Goal: Information Seeking & Learning: Learn about a topic

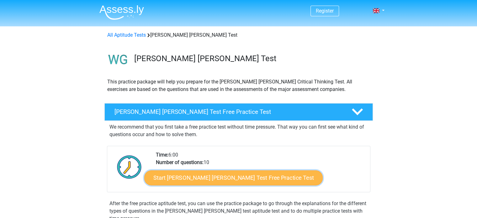
click at [174, 176] on link "Start [PERSON_NAME] [PERSON_NAME] Test Free Practice Test" at bounding box center [233, 177] width 178 height 15
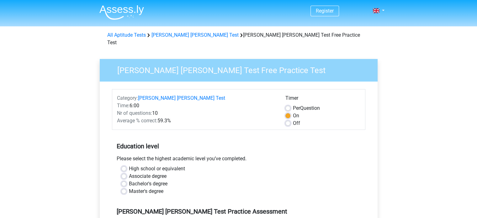
click at [123, 165] on div "High school or equivalent" at bounding box center [238, 169] width 234 height 8
click at [129, 165] on label "High school or equivalent" at bounding box center [157, 169] width 56 height 8
click at [125, 165] on input "High school or equivalent" at bounding box center [123, 168] width 5 height 6
radio input "true"
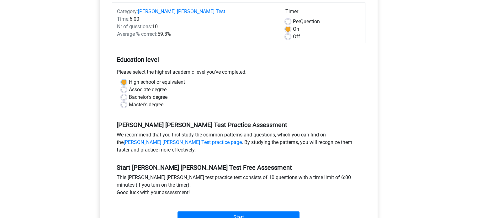
scroll to position [104, 0]
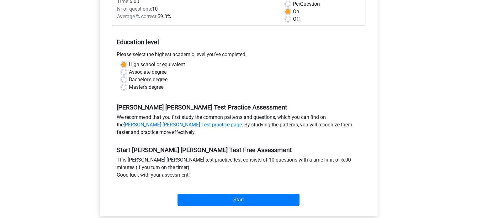
click at [196, 163] on div "This watson glaser test practice test consists of 10 questions with a time limi…" at bounding box center [238, 168] width 253 height 25
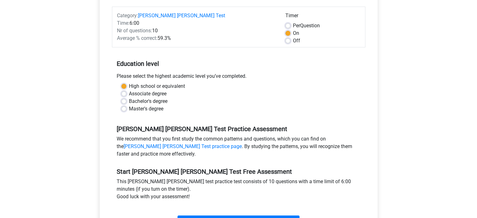
scroll to position [83, 0]
click at [242, 143] on link "Watson Glaser Test practice page" at bounding box center [182, 146] width 118 height 6
click at [242, 143] on link "[PERSON_NAME] [PERSON_NAME] Test practice page" at bounding box center [182, 146] width 118 height 6
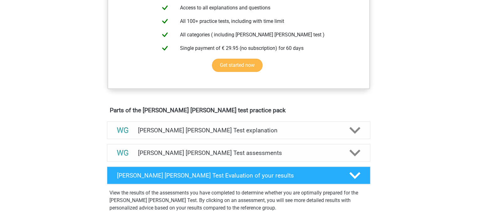
scroll to position [266, 0]
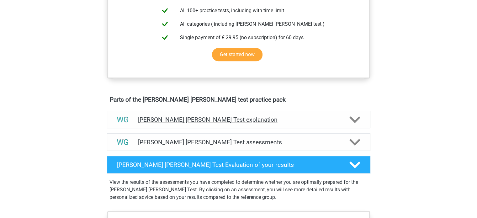
click at [278, 119] on h4 "Watson Glaser Test explanation" at bounding box center [238, 119] width 201 height 7
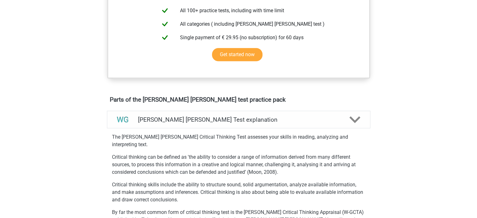
drag, startPoint x: 278, startPoint y: 119, endPoint x: 232, endPoint y: 109, distance: 47.2
click at [232, 113] on div "Watson Glaser Test explanation" at bounding box center [238, 120] width 263 height 18
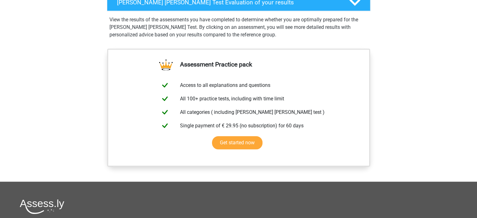
scroll to position [440, 0]
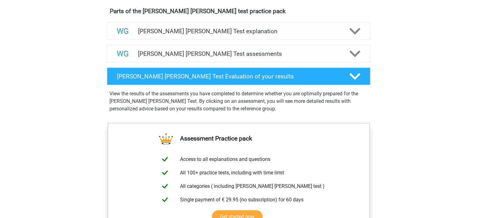
scroll to position [354, 0]
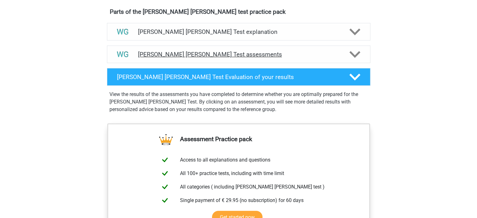
click at [343, 59] on div "[PERSON_NAME] [PERSON_NAME] Test assessments" at bounding box center [238, 54] width 263 height 18
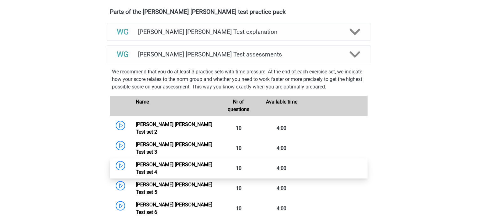
click at [136, 161] on link "Watson Glaser Test set 4" at bounding box center [174, 167] width 76 height 13
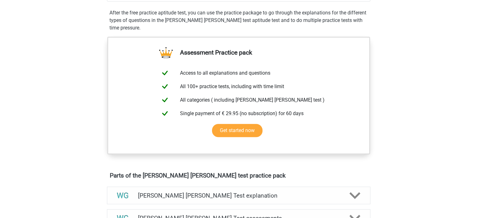
scroll to position [178, 0]
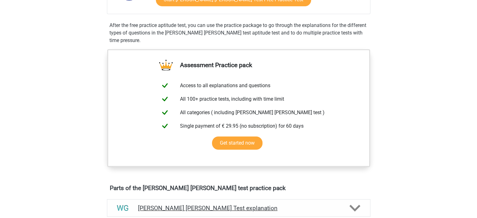
click at [142, 209] on h4 "Watson Glaser Test explanation" at bounding box center [238, 207] width 201 height 7
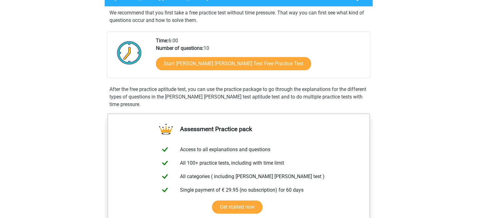
scroll to position [114, 0]
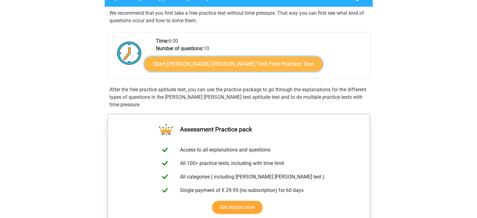
click at [170, 65] on link "Start Watson Glaser Test Free Practice Test" at bounding box center [233, 63] width 178 height 15
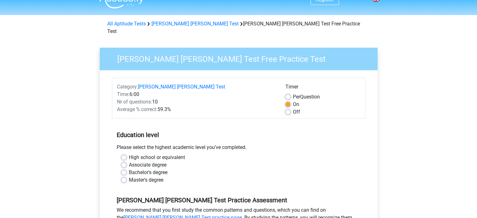
scroll to position [14, 0]
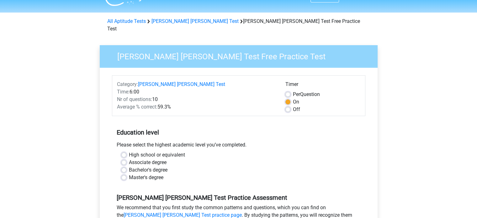
click at [129, 151] on label "High school or equivalent" at bounding box center [157, 155] width 56 height 8
click at [124, 151] on input "High school or equivalent" at bounding box center [123, 154] width 5 height 6
radio input "true"
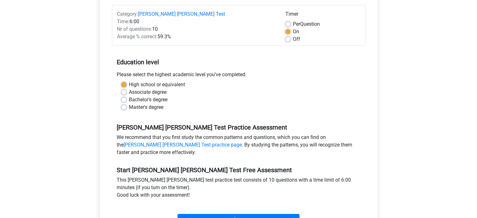
scroll to position [102, 0]
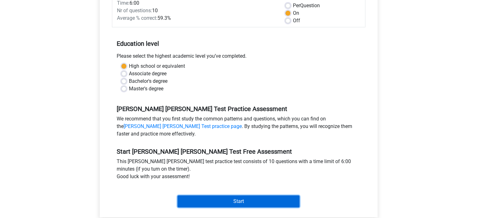
click at [218, 195] on input "Start" at bounding box center [238, 201] width 122 height 12
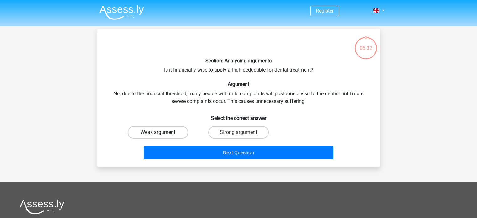
click at [150, 135] on label "Weak argument" at bounding box center [158, 132] width 60 height 13
click at [158, 135] on input "Weak argument" at bounding box center [160, 134] width 4 height 4
radio input "true"
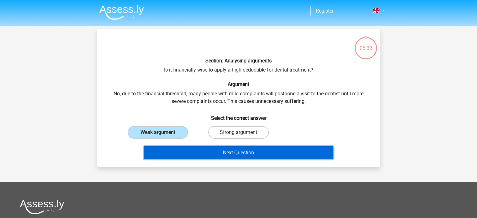
click at [163, 150] on button "Next Question" at bounding box center [239, 152] width 190 height 13
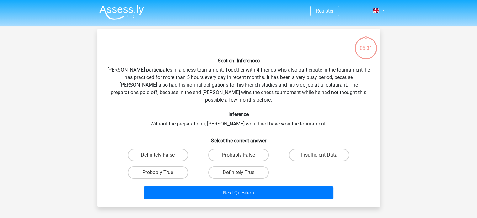
scroll to position [29, 0]
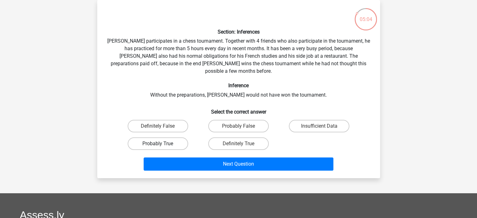
click at [171, 137] on label "Probably True" at bounding box center [158, 143] width 60 height 13
click at [162, 144] on input "Probably True" at bounding box center [160, 146] width 4 height 4
radio input "true"
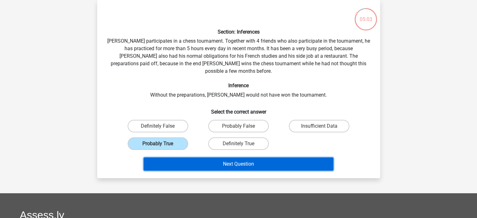
click at [181, 157] on button "Next Question" at bounding box center [239, 163] width 190 height 13
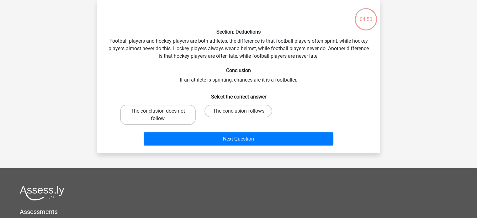
click at [152, 111] on label "The conclusion does not follow" at bounding box center [158, 115] width 76 height 20
click at [158, 111] on input "The conclusion does not follow" at bounding box center [160, 113] width 4 height 4
radio input "true"
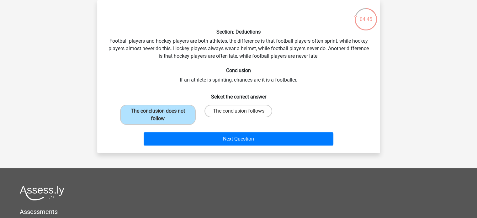
click at [227, 118] on div "The conclusion follows" at bounding box center [239, 115] width 76 height 20
click at [229, 115] on label "The conclusion follows" at bounding box center [238, 111] width 68 height 13
click at [238, 115] on input "The conclusion follows" at bounding box center [240, 113] width 4 height 4
radio input "true"
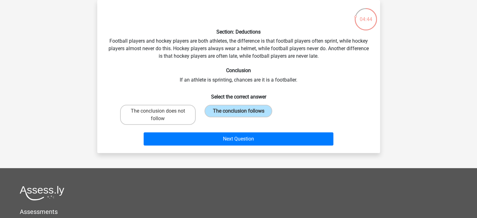
click at [219, 131] on div "Next Question" at bounding box center [238, 137] width 263 height 21
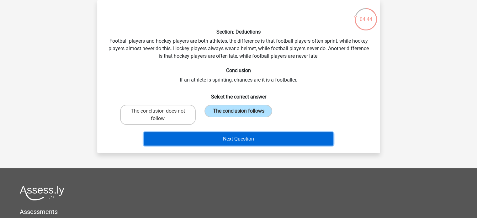
click at [216, 138] on button "Next Question" at bounding box center [239, 138] width 190 height 13
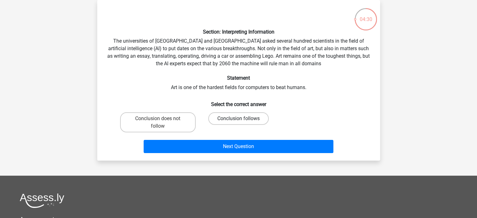
click at [242, 117] on label "Conclusion follows" at bounding box center [238, 118] width 60 height 13
click at [242, 118] on input "Conclusion follows" at bounding box center [240, 120] width 4 height 4
radio input "true"
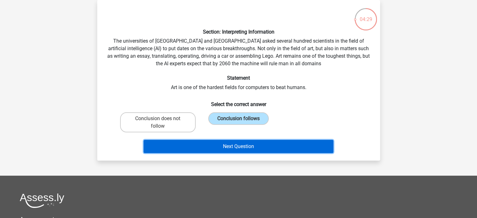
click at [232, 140] on button "Next Question" at bounding box center [239, 146] width 190 height 13
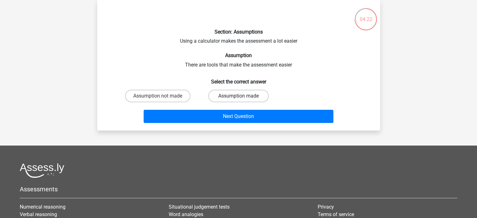
click at [242, 98] on label "Assumption made" at bounding box center [238, 96] width 60 height 13
click at [242, 98] on input "Assumption made" at bounding box center [240, 98] width 4 height 4
radio input "true"
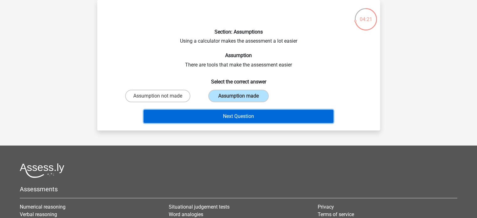
click at [234, 112] on button "Next Question" at bounding box center [239, 116] width 190 height 13
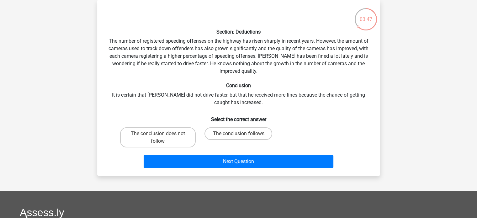
click at [234, 124] on div "Section: Deductions The number of registered speeding offenses on the highway h…" at bounding box center [239, 87] width 278 height 165
click at [231, 129] on label "The conclusion follows" at bounding box center [238, 133] width 68 height 13
click at [238, 134] on input "The conclusion follows" at bounding box center [240, 136] width 4 height 4
radio input "true"
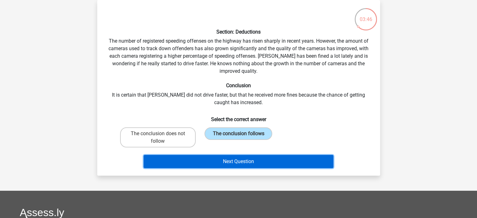
click at [231, 164] on button "Next Question" at bounding box center [239, 161] width 190 height 13
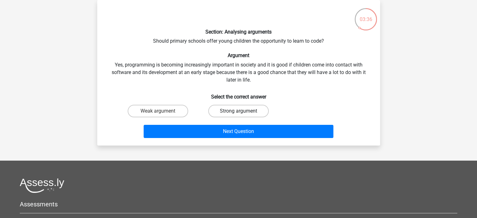
click at [232, 114] on label "Strong argument" at bounding box center [238, 111] width 60 height 13
click at [238, 114] on input "Strong argument" at bounding box center [240, 113] width 4 height 4
radio input "true"
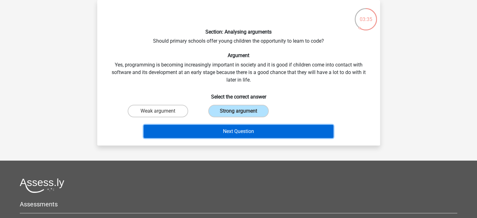
click at [227, 127] on button "Next Question" at bounding box center [239, 131] width 190 height 13
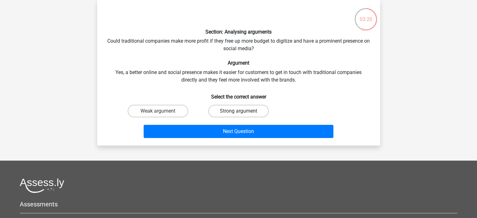
click at [249, 110] on label "Strong argument" at bounding box center [238, 111] width 60 height 13
click at [242, 111] on input "Strong argument" at bounding box center [240, 113] width 4 height 4
radio input "true"
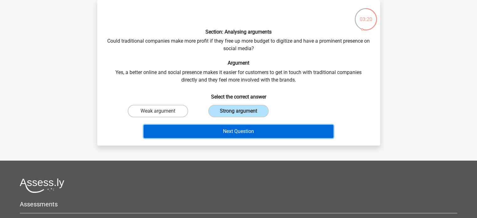
click at [243, 132] on button "Next Question" at bounding box center [239, 131] width 190 height 13
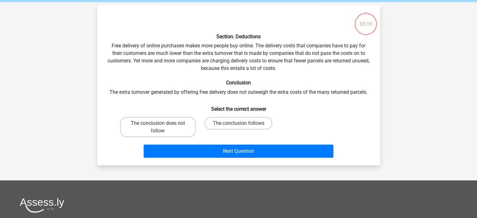
scroll to position [15, 0]
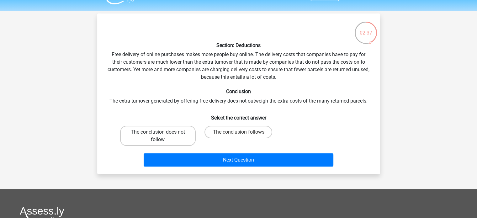
click at [182, 134] on label "The conclusion does not follow" at bounding box center [158, 136] width 76 height 20
click at [162, 134] on input "The conclusion does not follow" at bounding box center [160, 134] width 4 height 4
radio input "true"
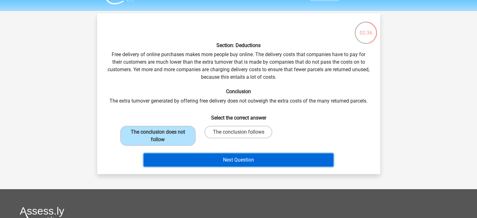
click at [197, 162] on button "Next Question" at bounding box center [239, 159] width 190 height 13
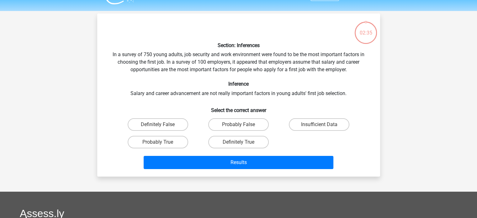
scroll to position [29, 0]
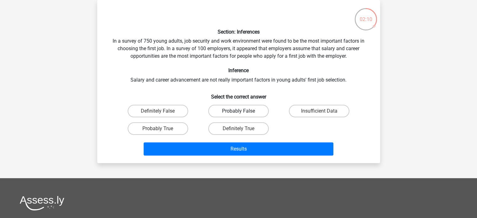
click at [233, 113] on label "Probably False" at bounding box center [238, 111] width 60 height 13
click at [238, 113] on input "Probably False" at bounding box center [240, 113] width 4 height 4
radio input "true"
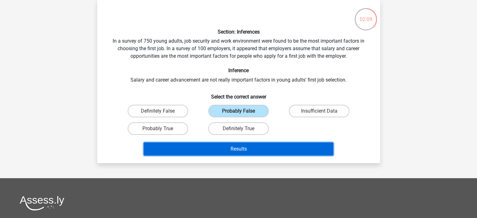
click at [224, 148] on button "Results" at bounding box center [239, 148] width 190 height 13
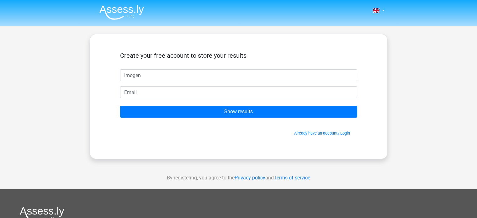
type input "Imogen"
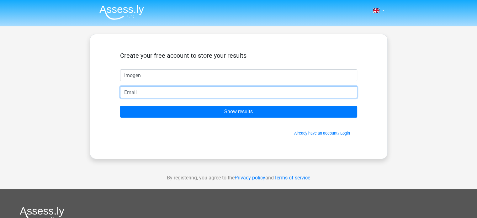
click at [166, 94] on input "email" at bounding box center [238, 92] width 237 height 12
type input "[EMAIL_ADDRESS][DOMAIN_NAME]"
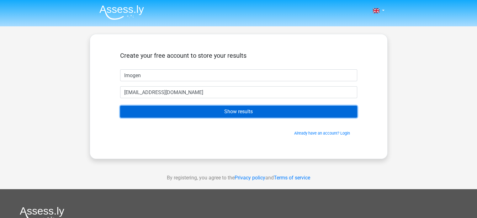
click at [191, 111] on input "Show results" at bounding box center [238, 112] width 237 height 12
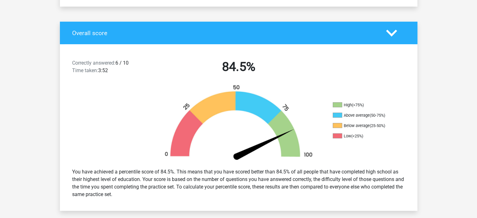
scroll to position [115, 0]
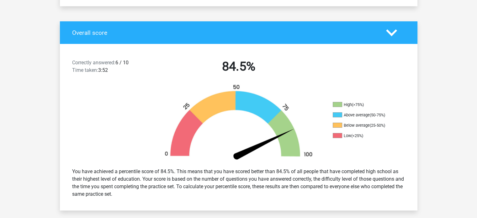
click at [287, 39] on div "Overall score" at bounding box center [238, 32] width 357 height 23
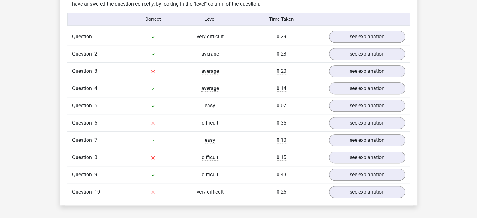
scroll to position [505, 0]
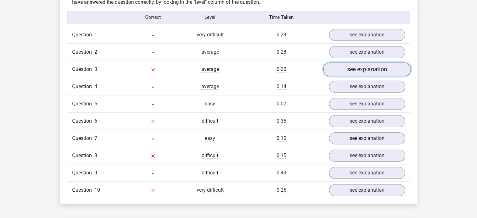
click at [367, 65] on link "see explanation" at bounding box center [366, 69] width 87 height 14
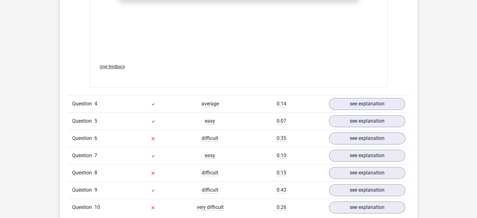
scroll to position [822, 0]
click at [351, 140] on div "Question 6 difficult 0:35 see explanation" at bounding box center [238, 137] width 342 height 17
click at [352, 131] on link "see explanation" at bounding box center [366, 138] width 87 height 14
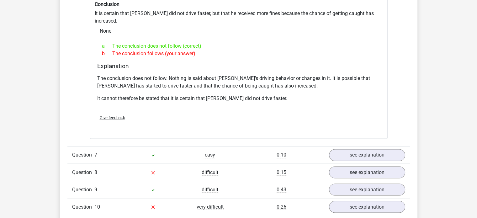
scroll to position [1054, 0]
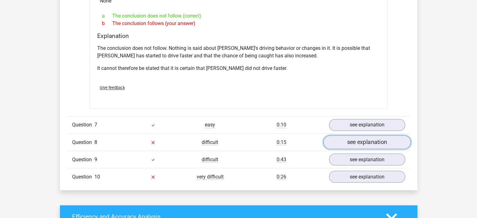
click at [371, 135] on link "see explanation" at bounding box center [366, 142] width 87 height 14
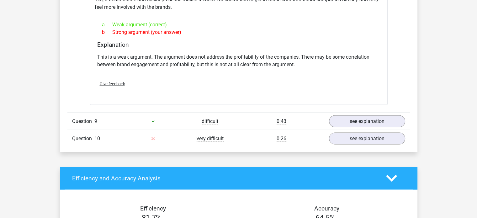
scroll to position [1260, 0]
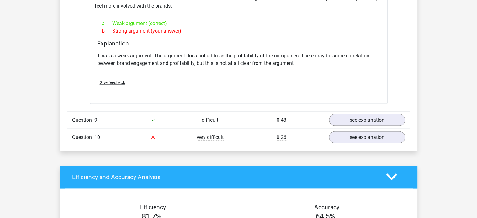
click at [382, 130] on link "see explanation" at bounding box center [366, 137] width 87 height 14
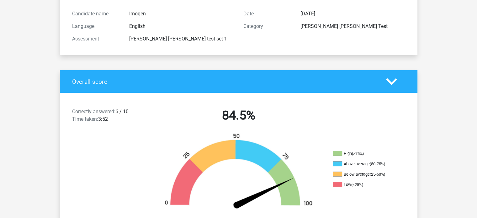
scroll to position [0, 0]
